Goal: Information Seeking & Learning: Find specific fact

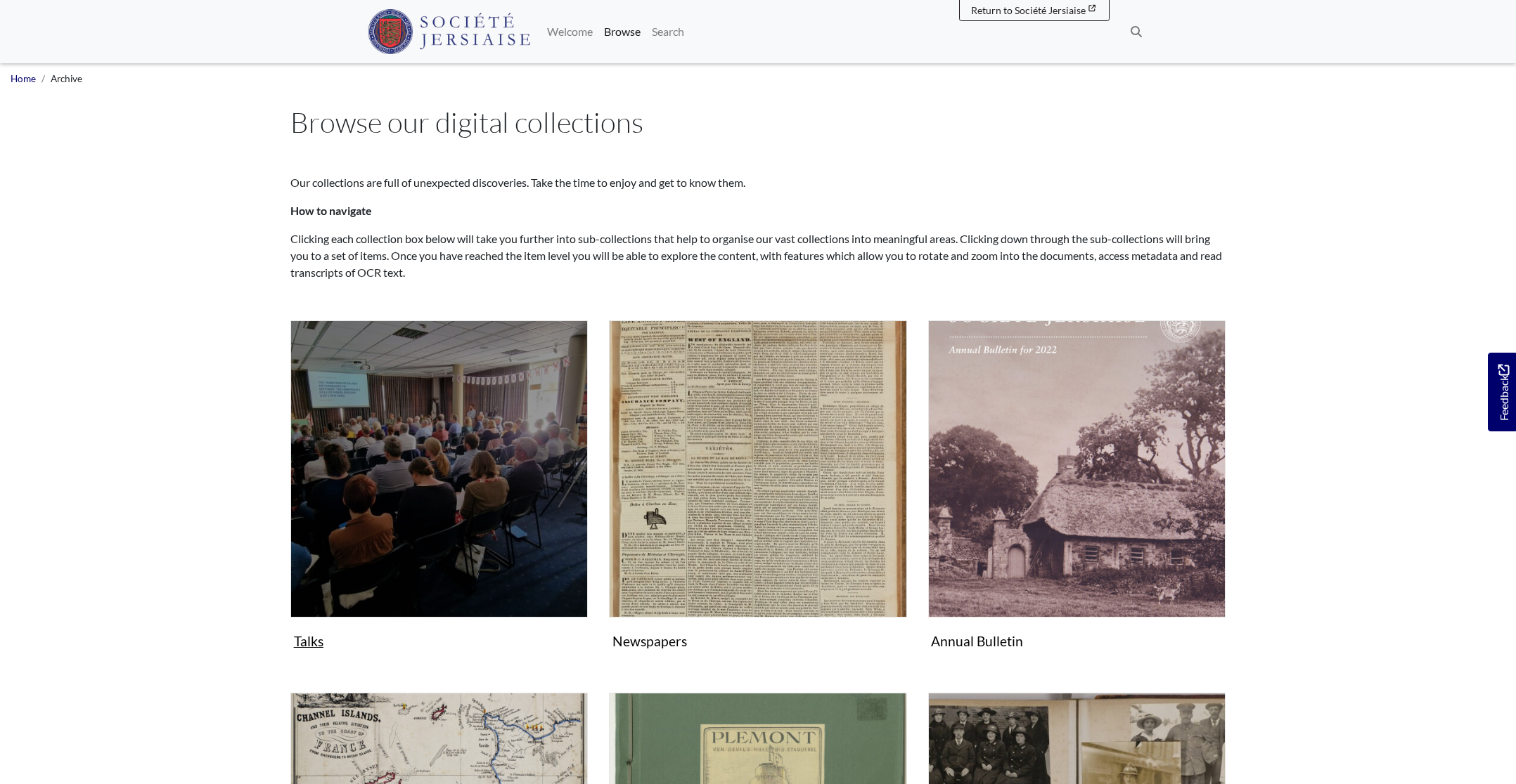
scroll to position [1, 0]
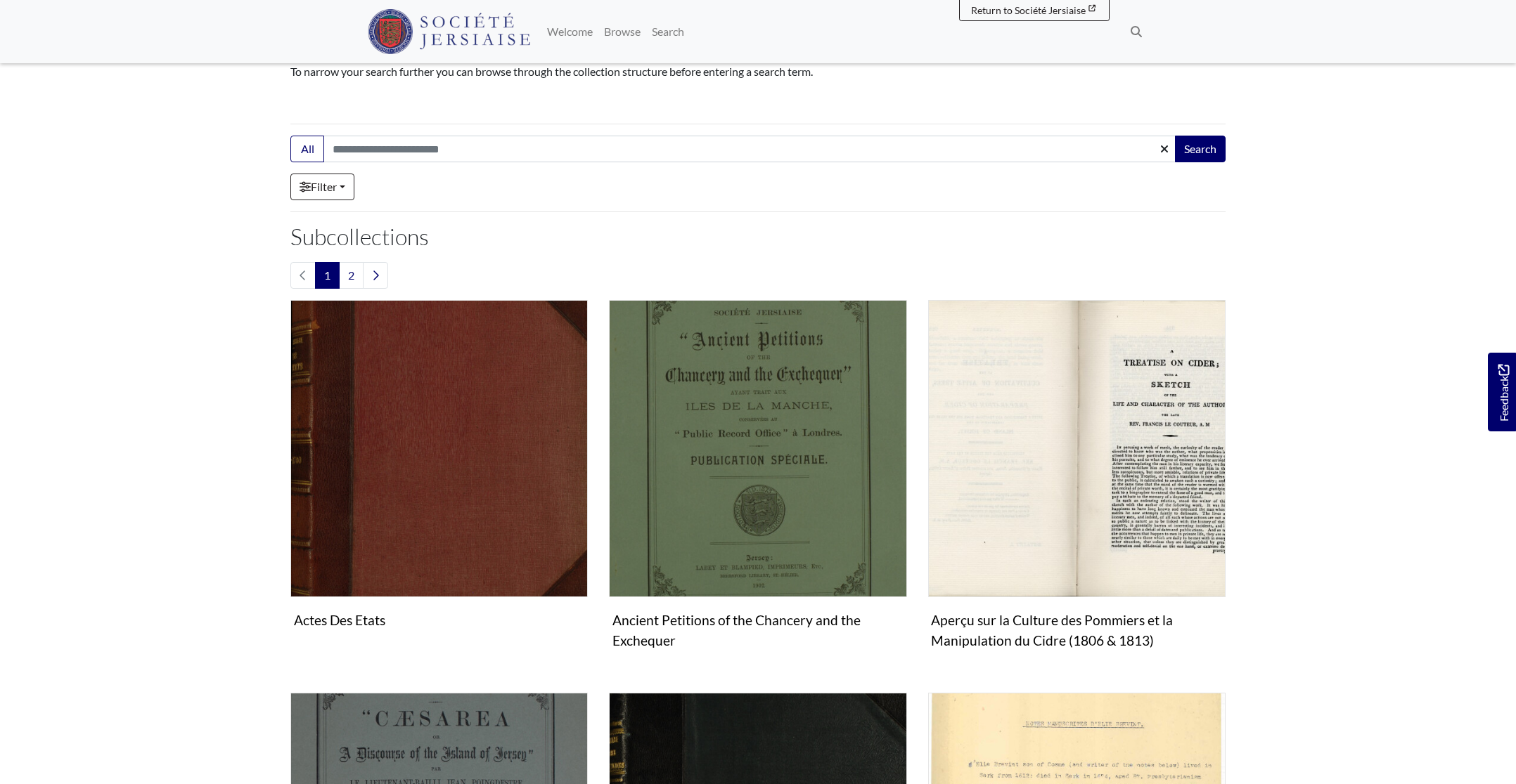
scroll to position [164, 0]
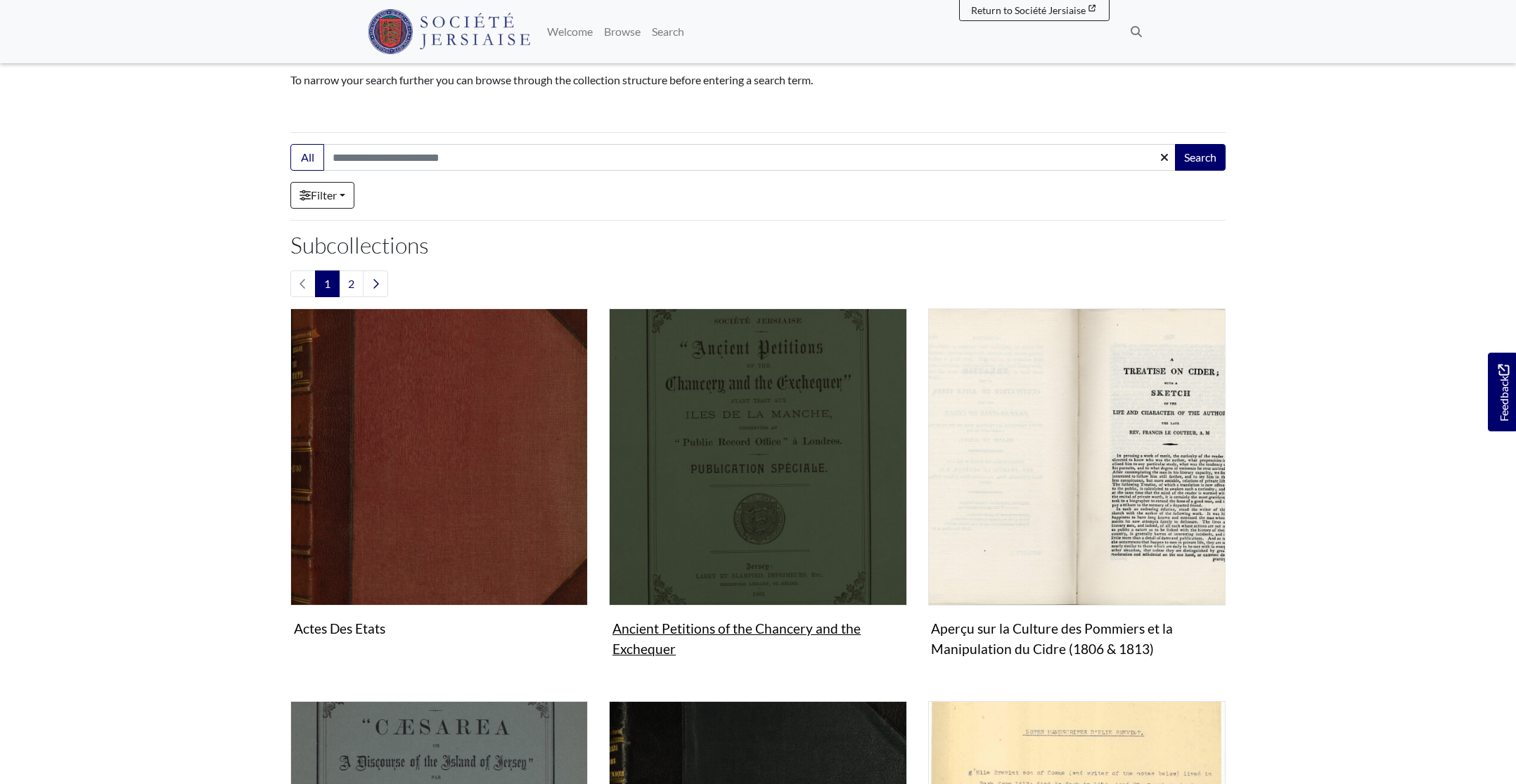
click at [787, 491] on img "Subcollection" at bounding box center [758, 457] width 297 height 297
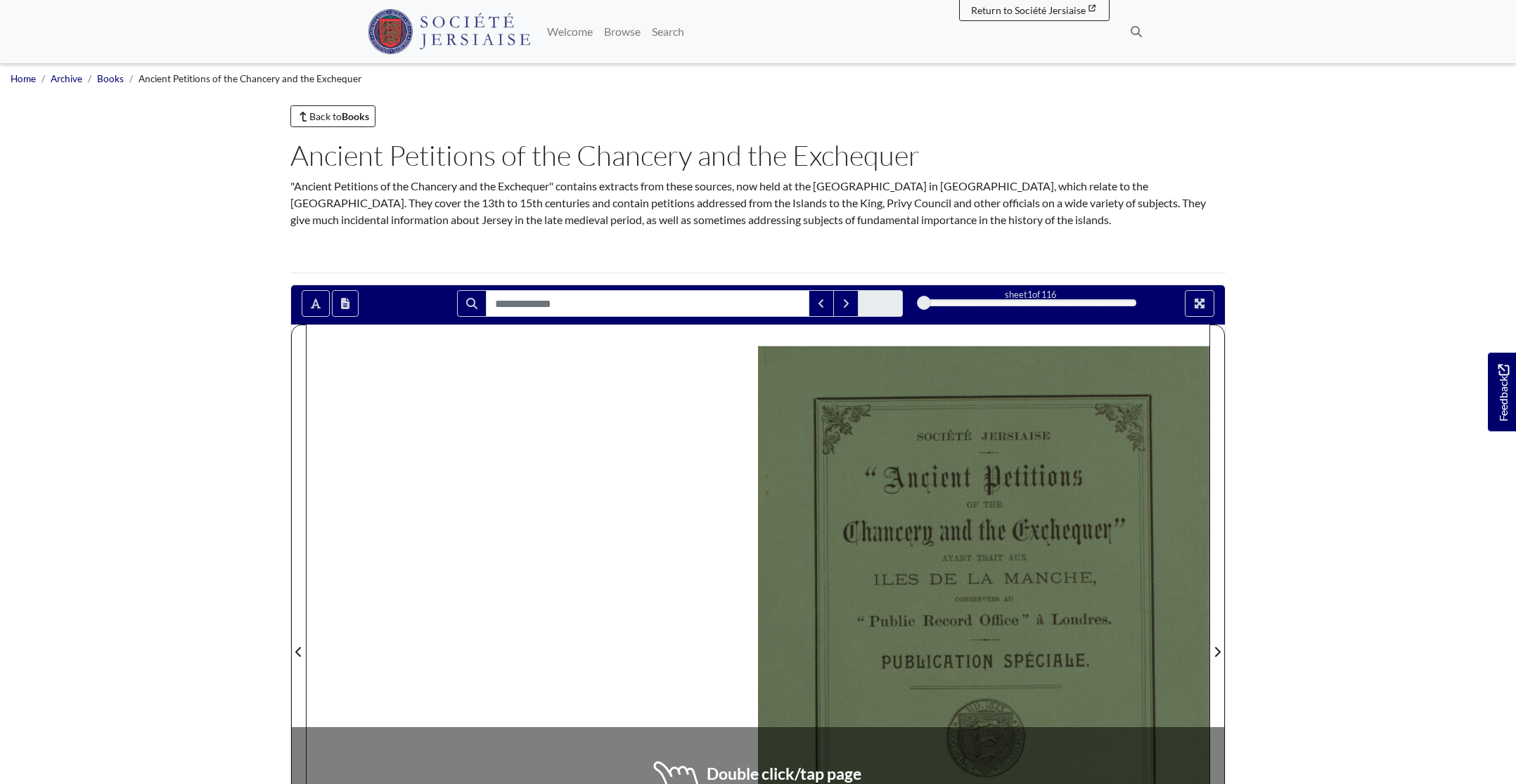
click at [1212, 121] on div "Back to Books" at bounding box center [758, 116] width 936 height 22
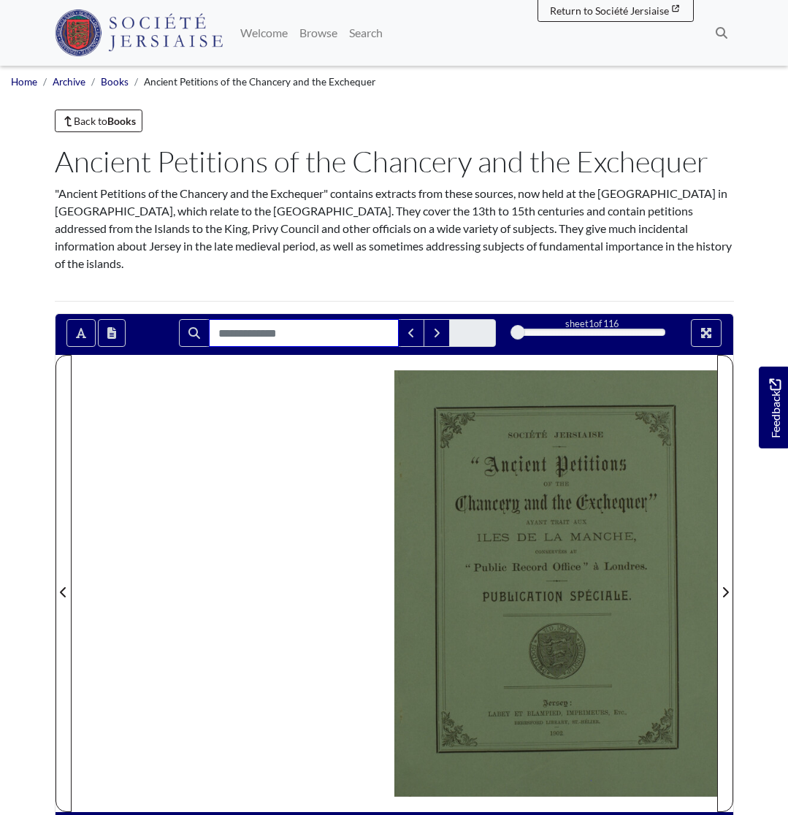
click at [310, 340] on input "Search for" at bounding box center [304, 333] width 190 height 28
type input "*****"
